Goal: Information Seeking & Learning: Learn about a topic

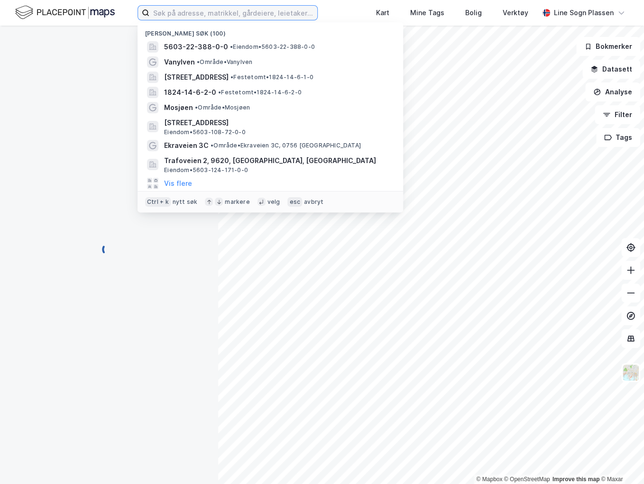
click at [207, 18] on input at bounding box center [233, 13] width 168 height 14
